Goal: Task Accomplishment & Management: Manage account settings

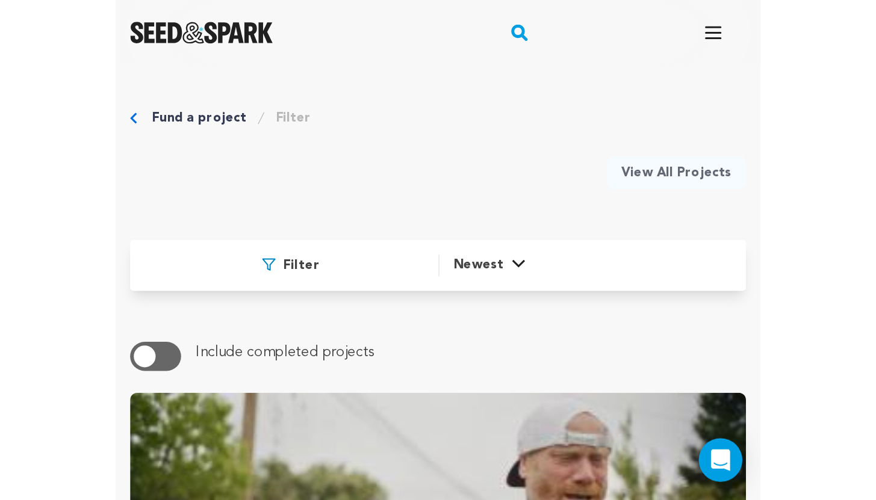
scroll to position [1631, 0]
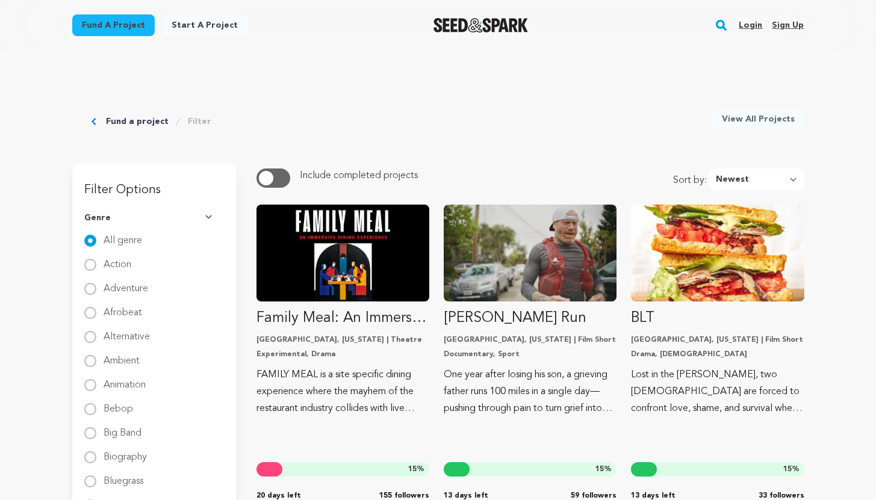
scroll to position [1631, 0]
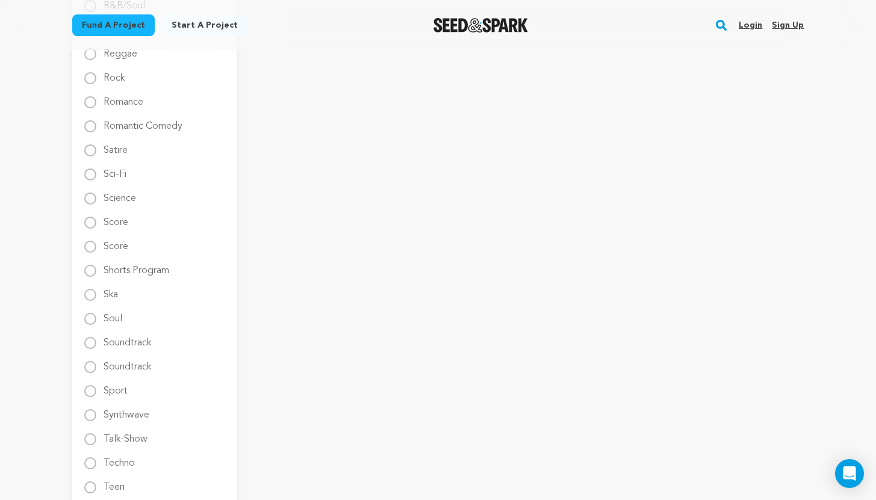
click at [748, 17] on link "Login" at bounding box center [750, 25] width 23 height 19
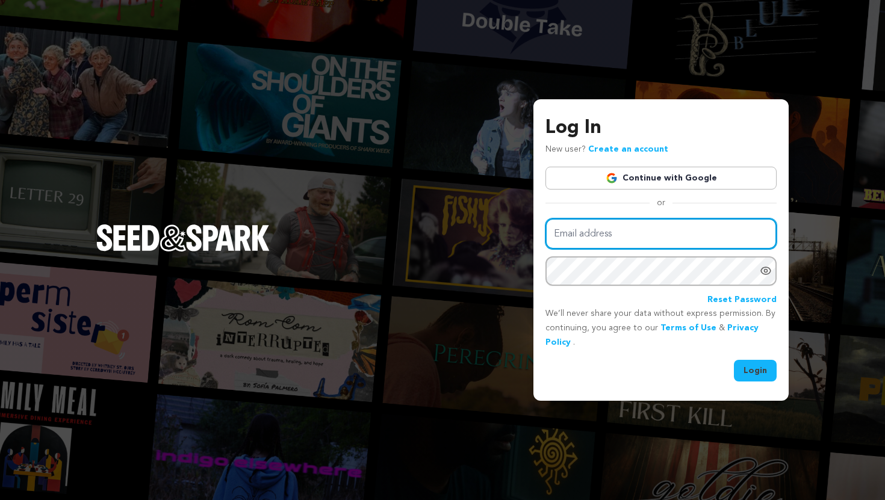
click at [636, 223] on input "Email address" at bounding box center [660, 234] width 231 height 31
type input "[EMAIL_ADDRESS][DOMAIN_NAME]"
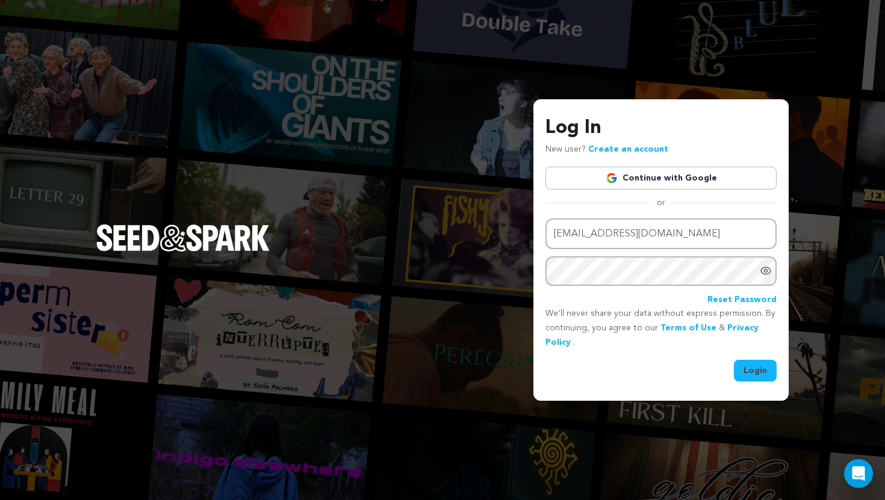
click at [748, 363] on button "Login" at bounding box center [755, 371] width 43 height 22
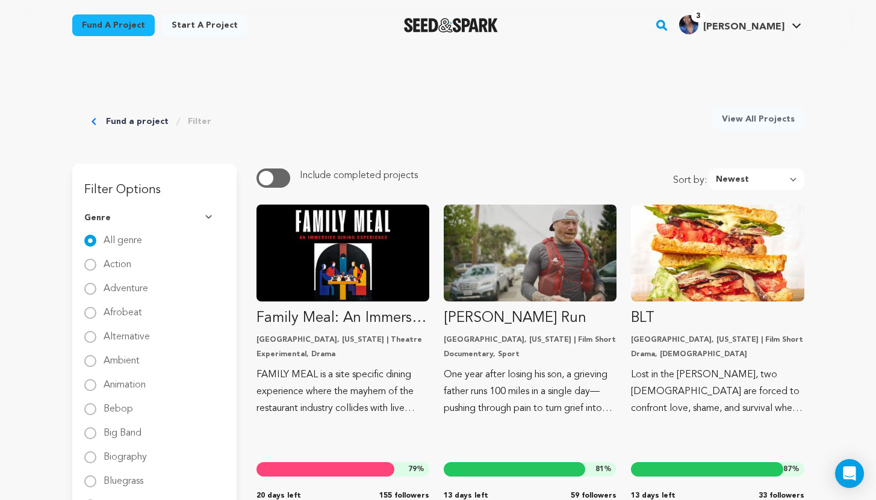
click at [209, 215] on img at bounding box center [210, 218] width 10 height 6
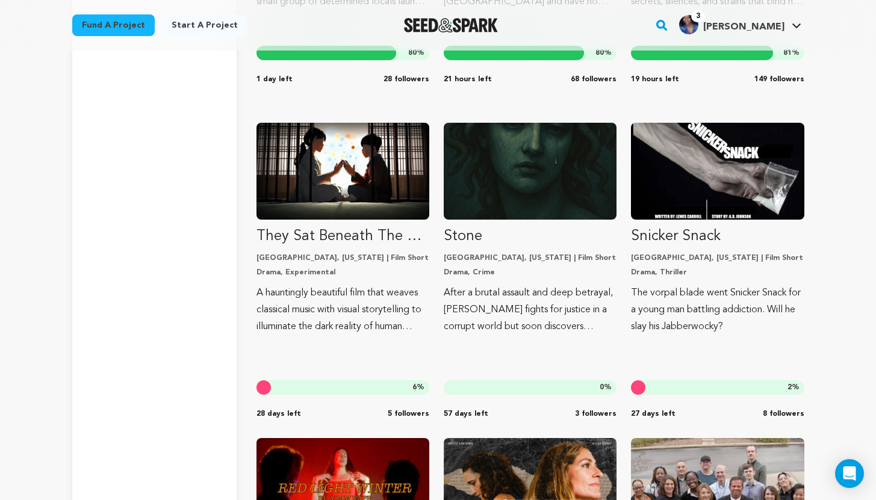
scroll to position [1368, 0]
